Goal: Task Accomplishment & Management: Manage account settings

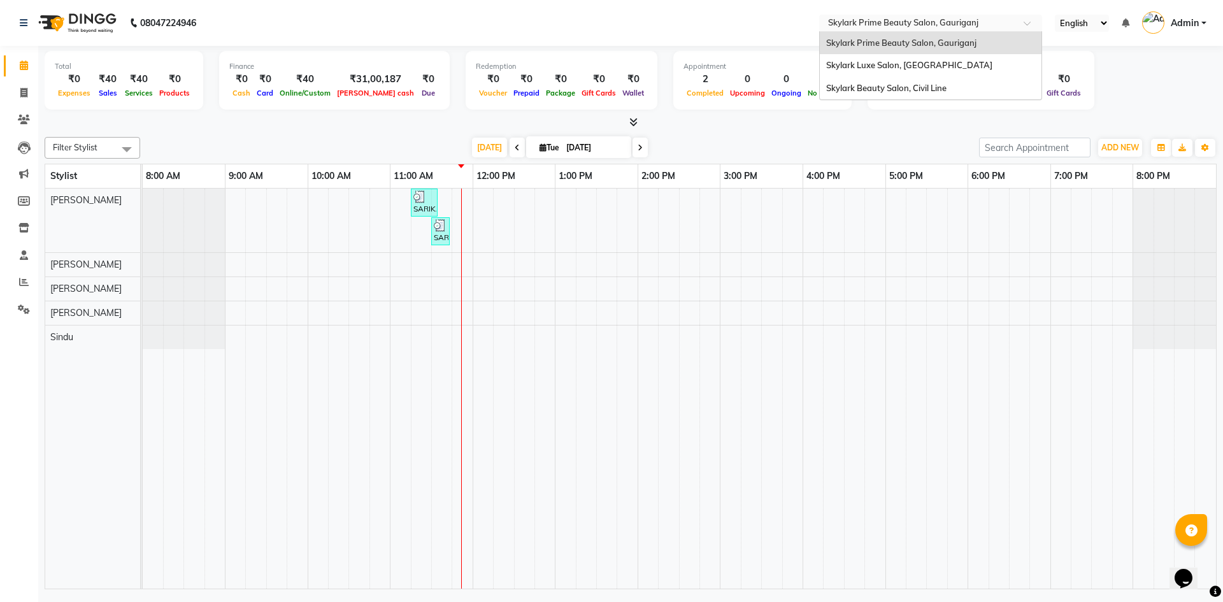
click at [899, 18] on input "text" at bounding box center [917, 24] width 185 height 13
click at [892, 62] on span "Skylark Luxe Salon, [GEOGRAPHIC_DATA]" at bounding box center [909, 65] width 166 height 10
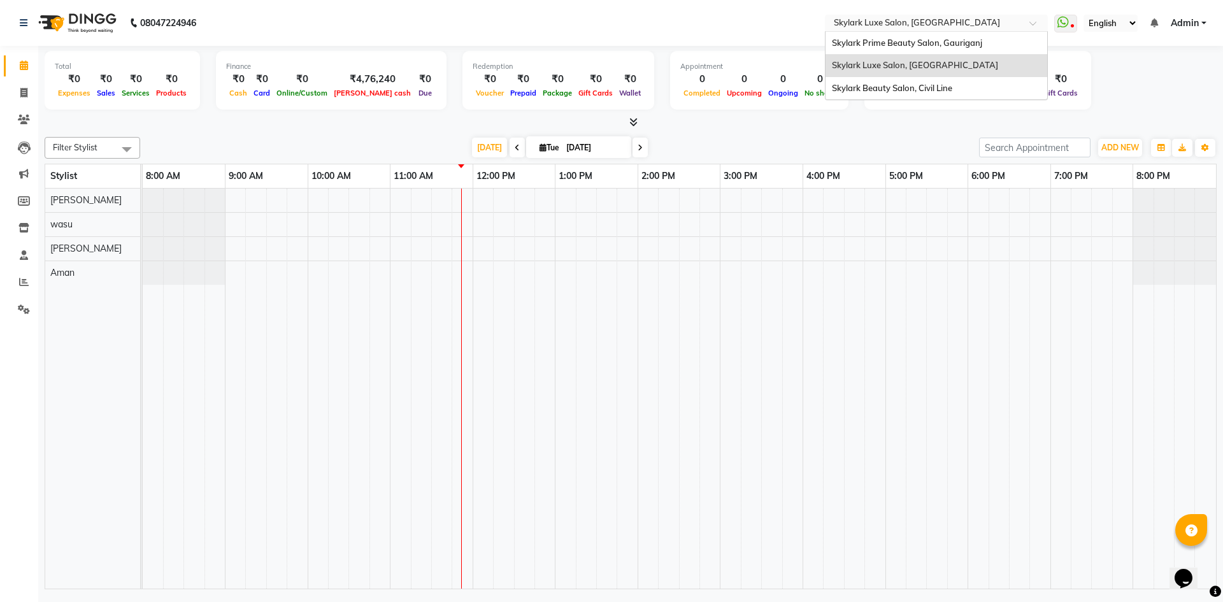
click at [893, 25] on input "text" at bounding box center [923, 24] width 185 height 13
click at [879, 92] on span "Skylark Beauty Salon, Civil Line" at bounding box center [892, 88] width 120 height 10
